Goal: Find specific page/section: Find specific page/section

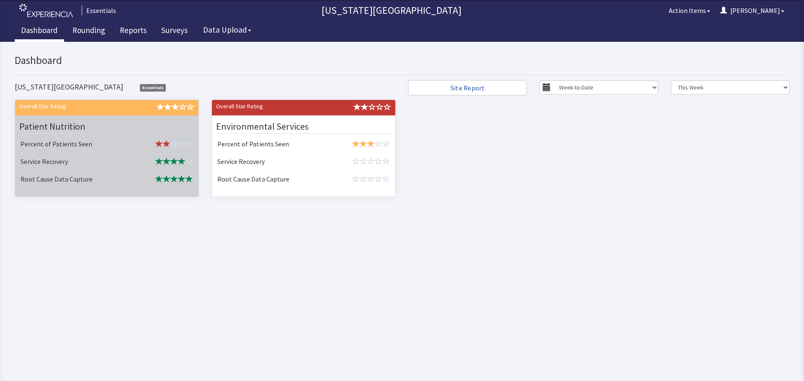
click at [132, 143] on td at bounding box center [164, 145] width 64 height 18
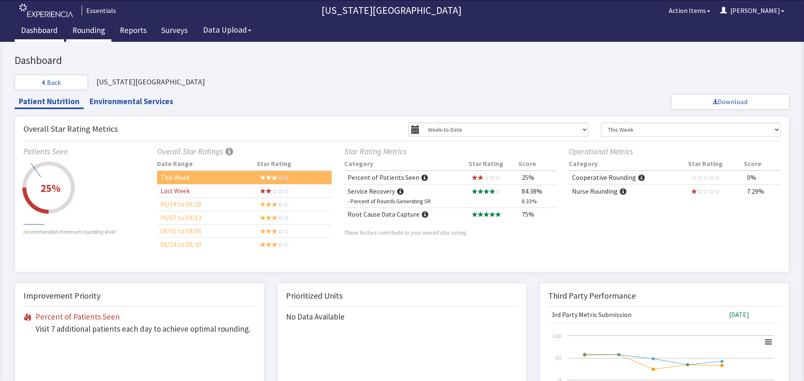
click at [82, 38] on link "Rounding" at bounding box center [88, 31] width 45 height 21
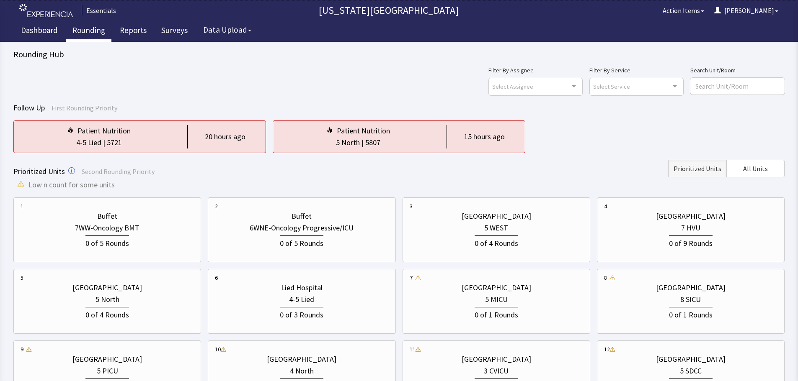
drag, startPoint x: 378, startPoint y: 139, endPoint x: 413, endPoint y: 164, distance: 42.6
click at [378, 139] on div "5807" at bounding box center [372, 143] width 15 height 12
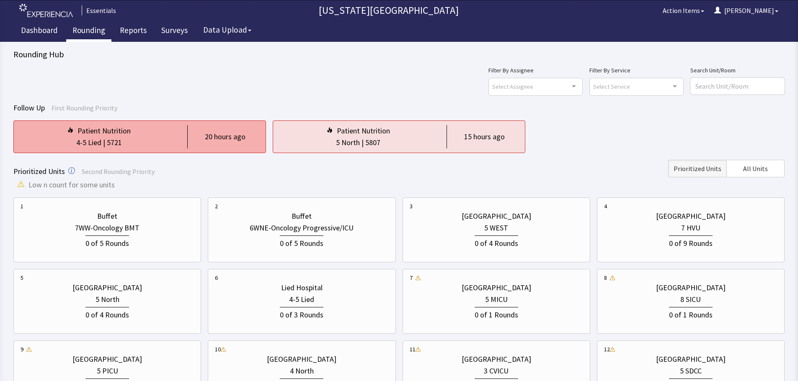
click at [197, 147] on div "20 hours ago" at bounding box center [223, 136] width 72 height 23
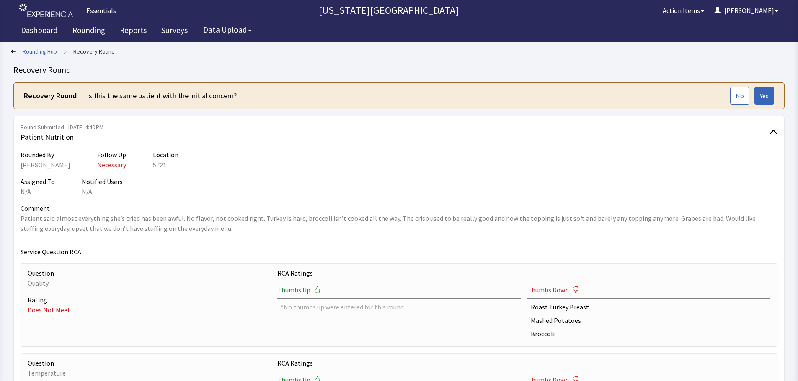
click at [31, 54] on link "Rounding Hub" at bounding box center [40, 51] width 34 height 8
